Goal: Task Accomplishment & Management: Manage account settings

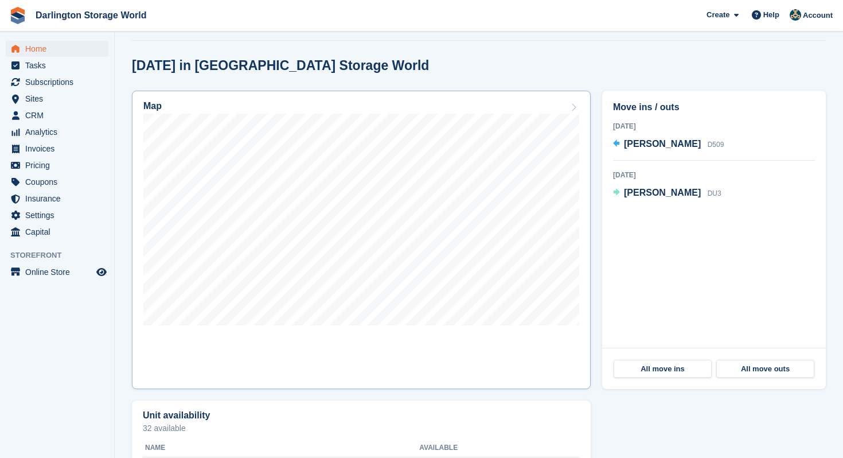
scroll to position [77, 0]
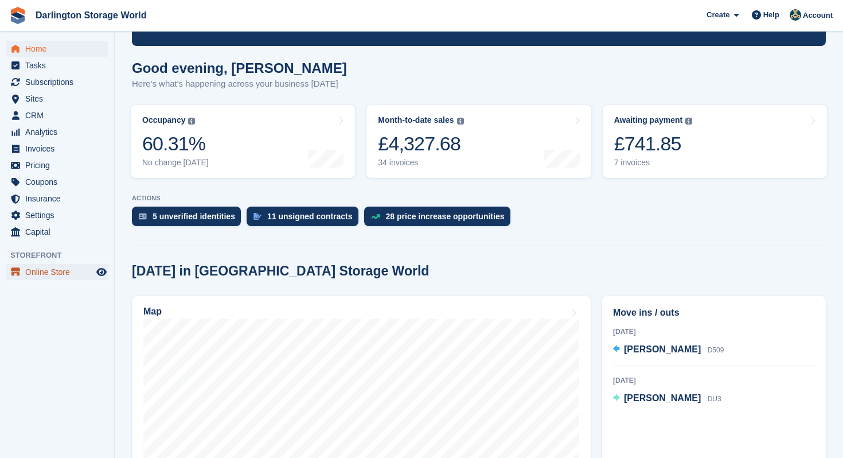
click at [72, 274] on span "Online Store" at bounding box center [59, 272] width 69 height 16
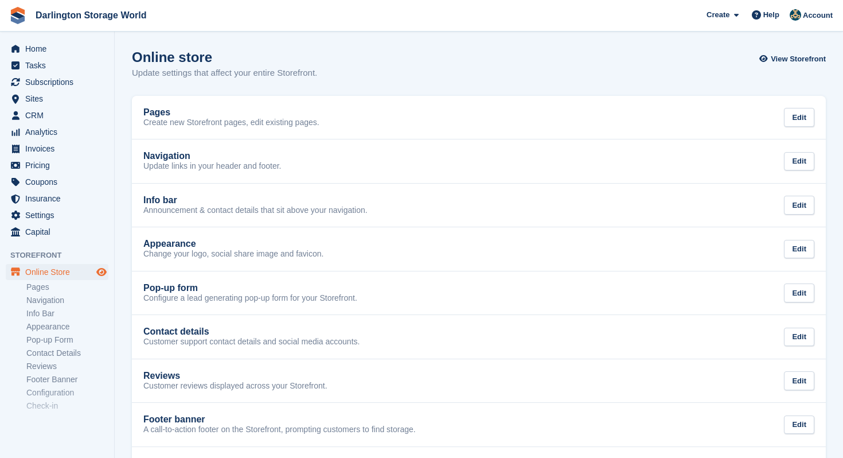
click at [102, 273] on icon "Preview store" at bounding box center [101, 271] width 10 height 9
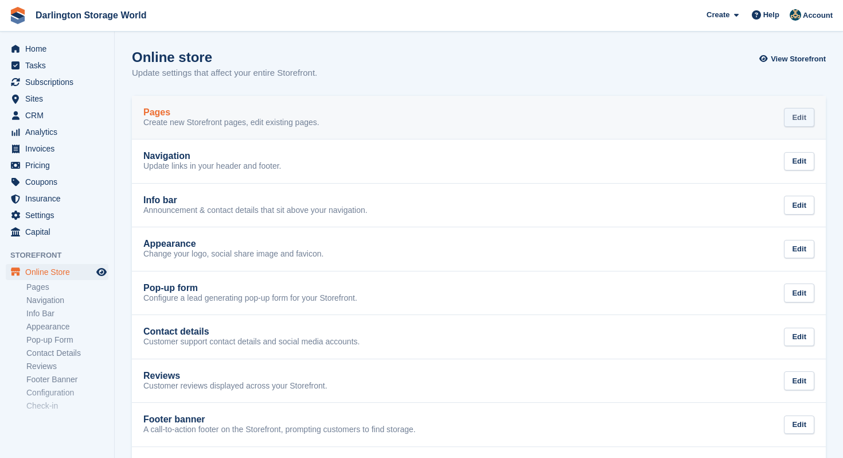
click at [797, 118] on div "Edit" at bounding box center [799, 117] width 30 height 19
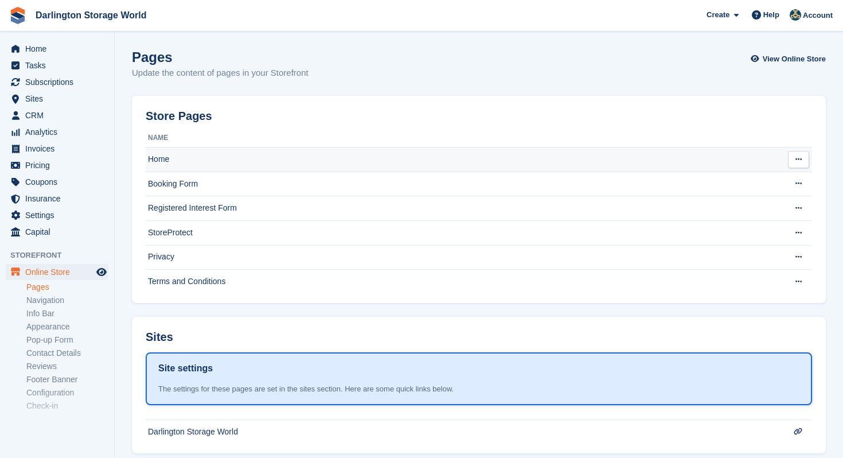
click at [248, 155] on td "Home" at bounding box center [462, 159] width 633 height 25
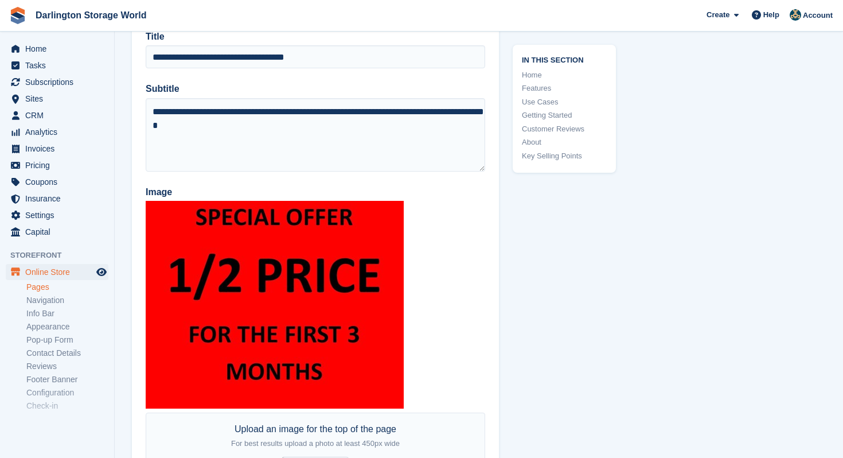
scroll to position [198, 0]
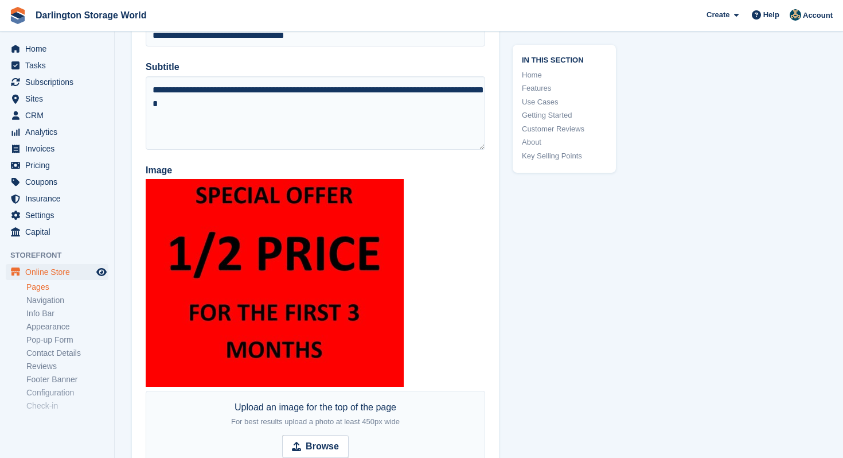
click at [168, 233] on img at bounding box center [275, 283] width 258 height 208
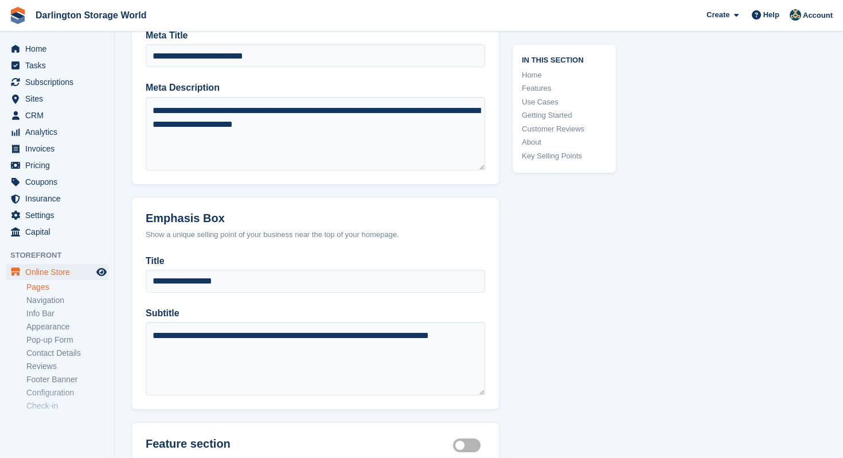
scroll to position [654, 0]
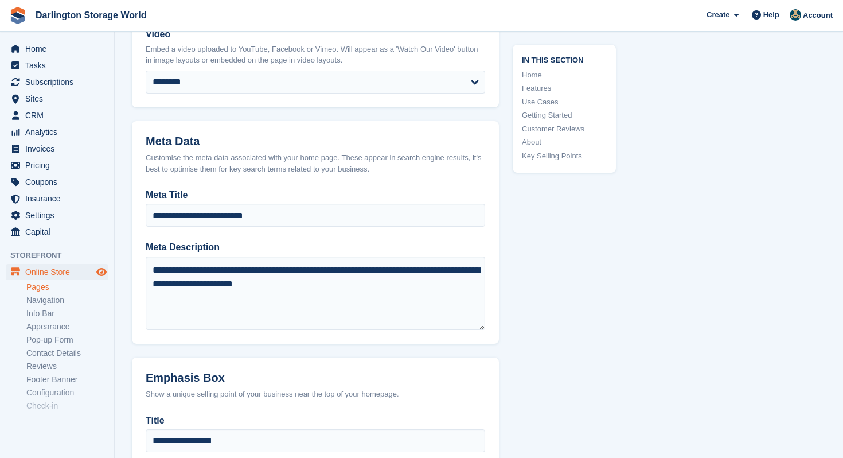
click at [102, 275] on icon "Preview store" at bounding box center [101, 271] width 10 height 9
click at [54, 136] on span "Analytics" at bounding box center [59, 132] width 69 height 16
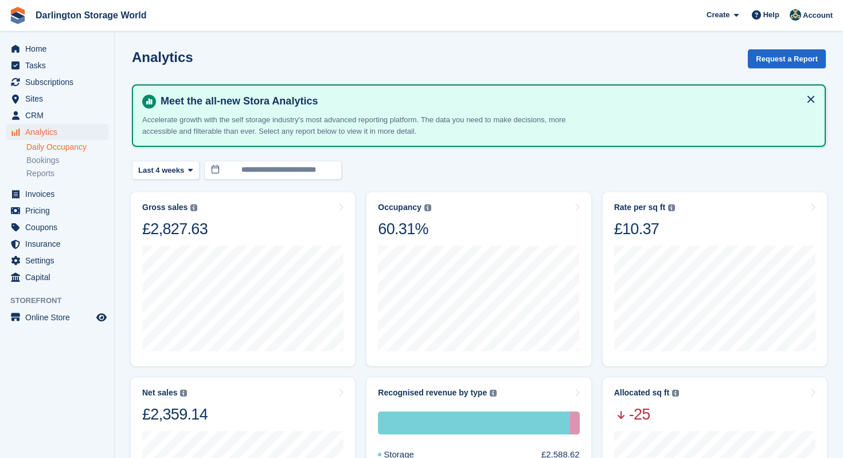
click at [87, 150] on link "Daily Occupancy" at bounding box center [67, 147] width 82 height 11
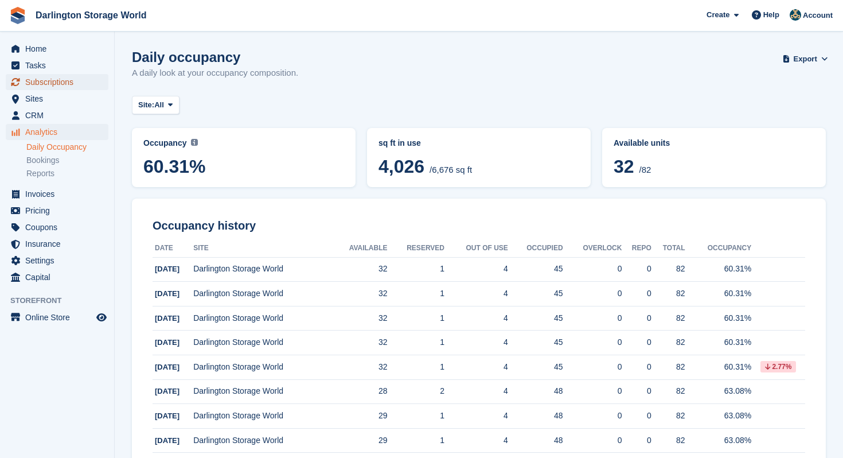
click at [63, 85] on span "Subscriptions" at bounding box center [59, 82] width 69 height 16
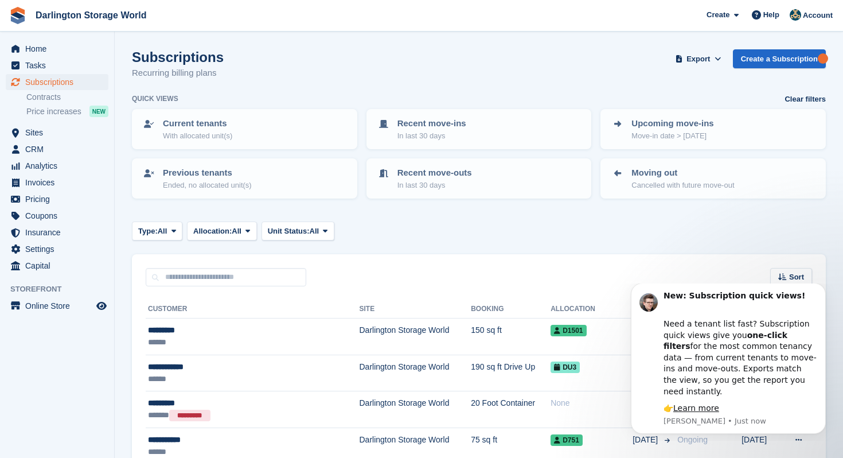
click at [614, 236] on div "Type: All All Upcoming Previous Active Ending Allocation: All All Allocated Una…" at bounding box center [479, 230] width 694 height 19
